Goal: Ask a question

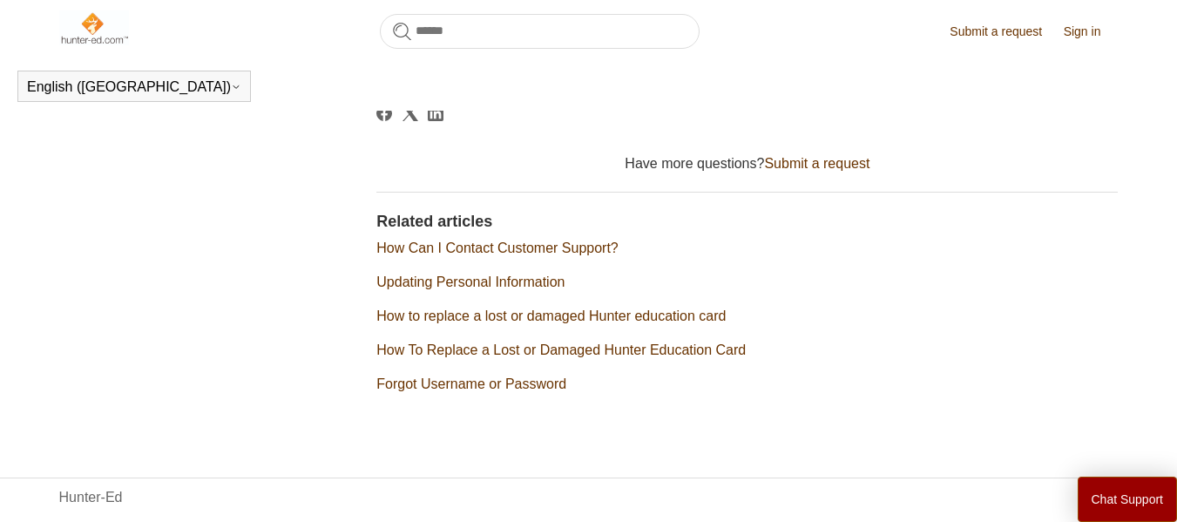
scroll to position [997, 0]
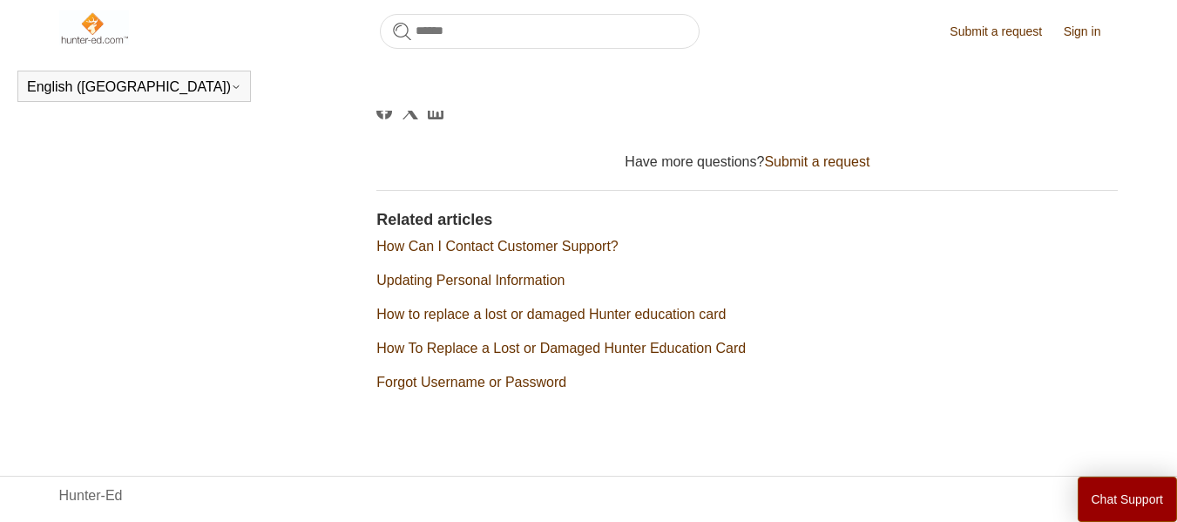
click at [524, 254] on link "How Can I Contact Customer Support?" at bounding box center [496, 246] width 241 height 15
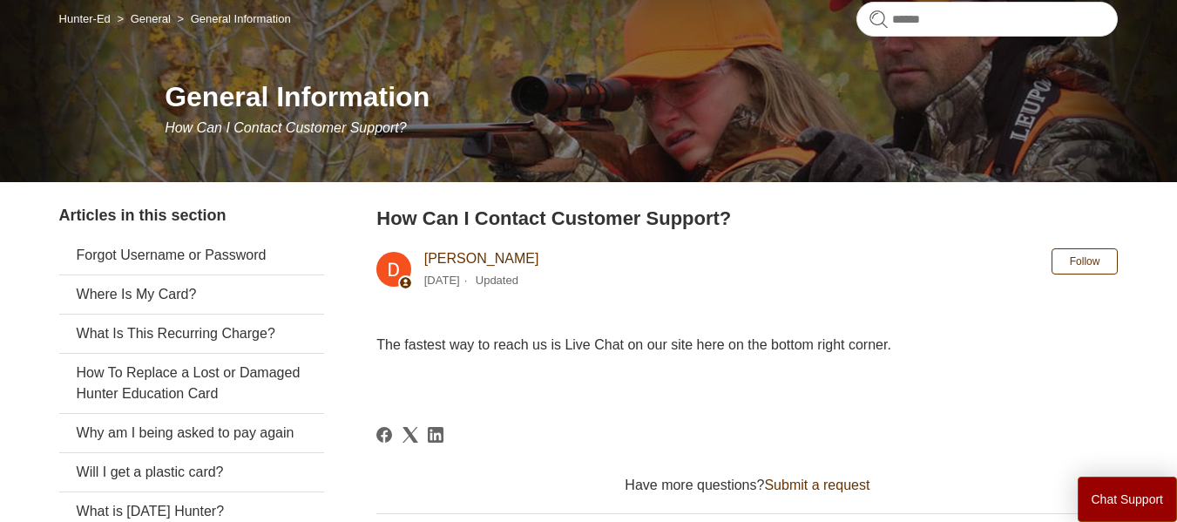
scroll to position [261, 0]
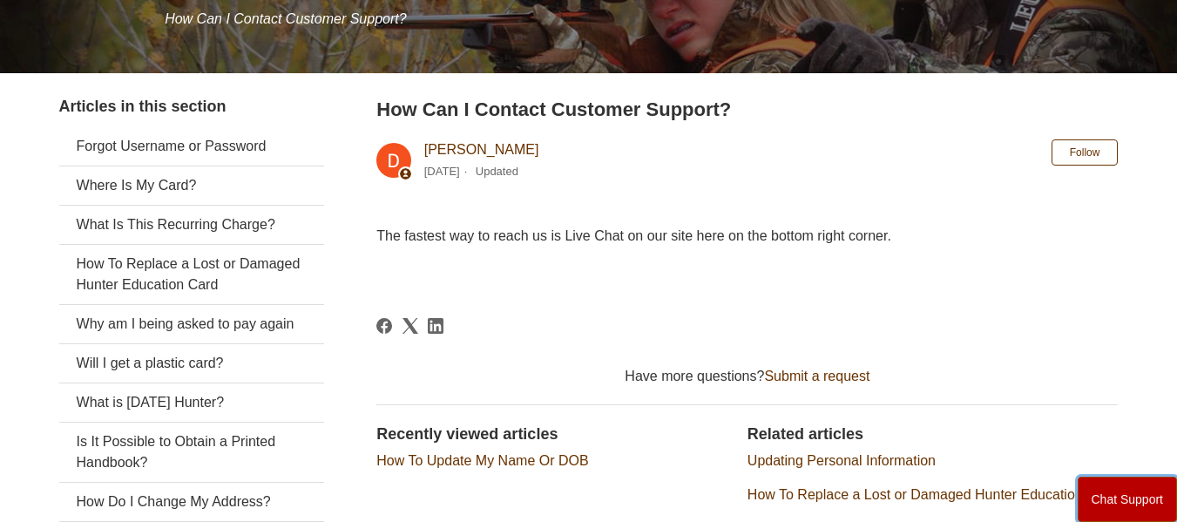
click at [1111, 495] on button "Chat Support" at bounding box center [1128, 499] width 100 height 45
drag, startPoint x: 552, startPoint y: 181, endPoint x: 464, endPoint y: 222, distance: 97.9
click at [464, 222] on article "How Can I Contact Customer Support? [PERSON_NAME] [DATE] Updated Follow Not yet…" at bounding box center [747, 377] width 742 height 564
